Goal: Find specific page/section: Find specific page/section

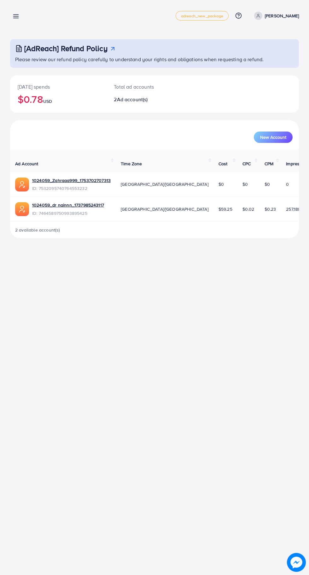
click at [19, 18] on line at bounding box center [16, 18] width 5 height 0
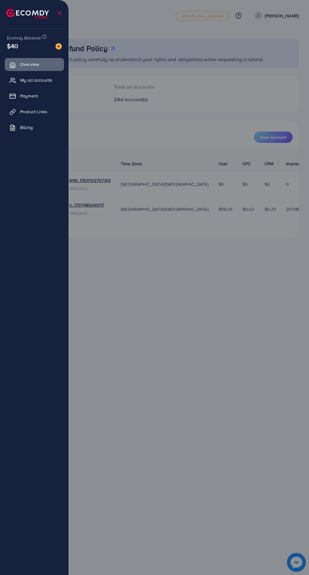
click at [26, 127] on span "Billing" at bounding box center [26, 127] width 13 height 6
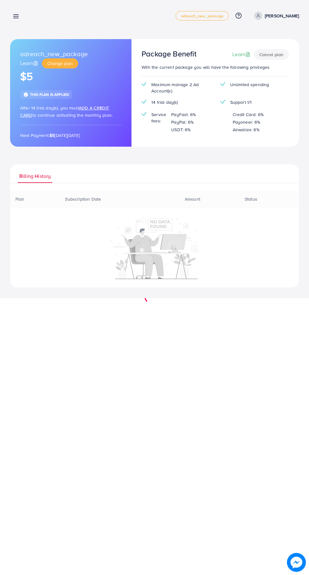
click at [31, 107] on div at bounding box center [154, 345] width 309 height 690
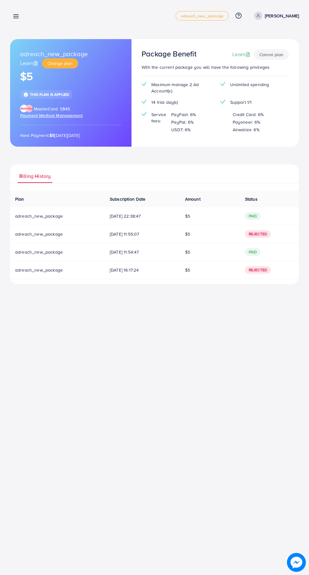
click at [16, 16] on line at bounding box center [16, 16] width 5 height 0
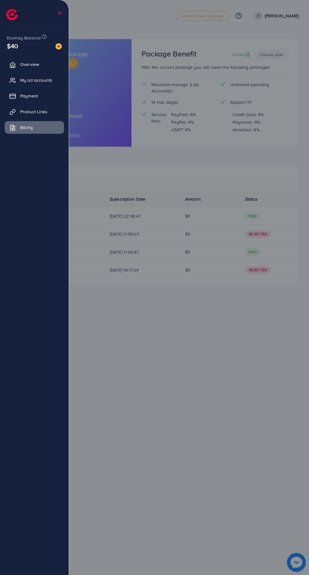
click at [25, 108] on link "Product Links" at bounding box center [34, 111] width 59 height 13
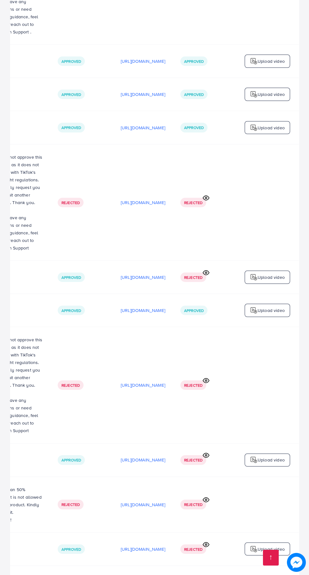
scroll to position [0, 211]
click at [120, 575] on td "[URL][DOMAIN_NAME]" at bounding box center [143, 582] width 60 height 33
click at [127, 575] on p "[URL][DOMAIN_NAME]" at bounding box center [143, 582] width 44 height 8
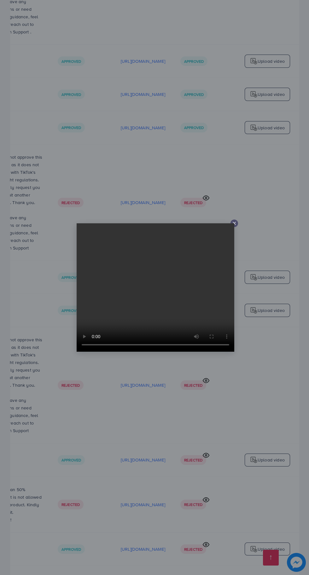
click at [234, 225] on line at bounding box center [234, 223] width 3 height 3
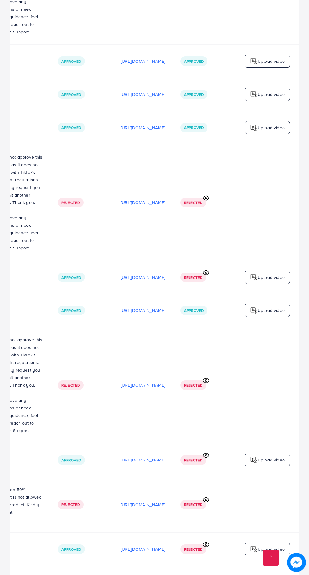
click at [236, 244] on td "Rejected" at bounding box center [204, 202] width 63 height 116
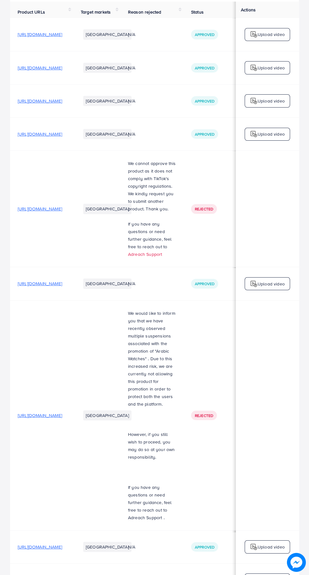
scroll to position [0, 0]
